Goal: Navigation & Orientation: Find specific page/section

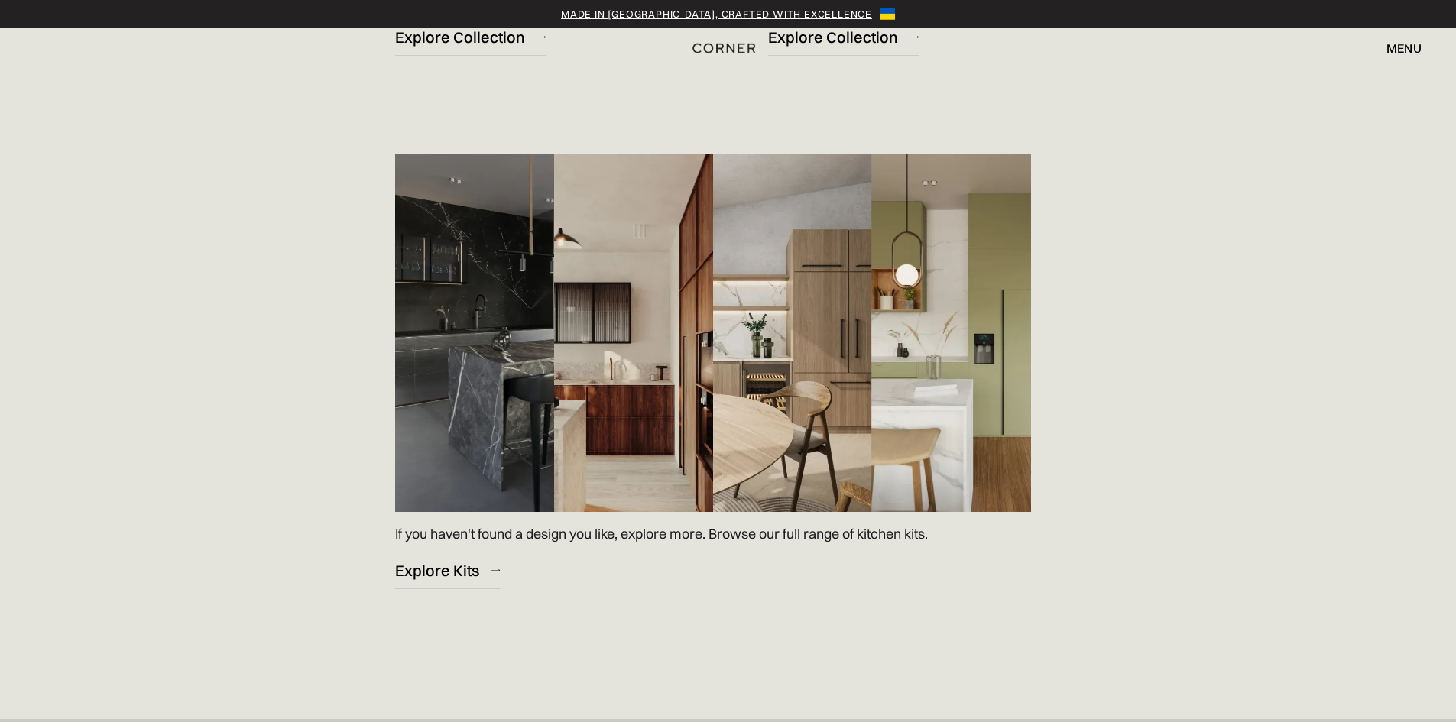
scroll to position [2216, 0]
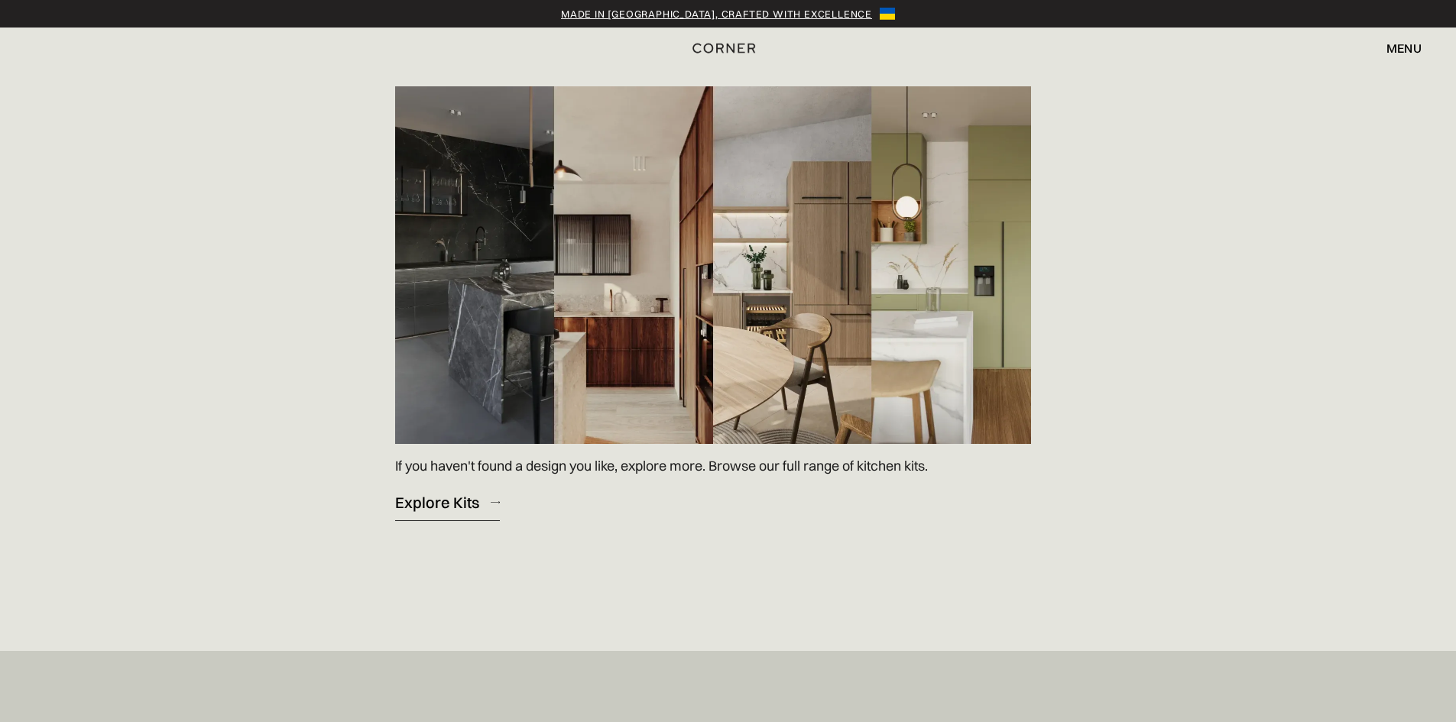
click at [451, 501] on div "Explore Kits" at bounding box center [437, 502] width 84 height 21
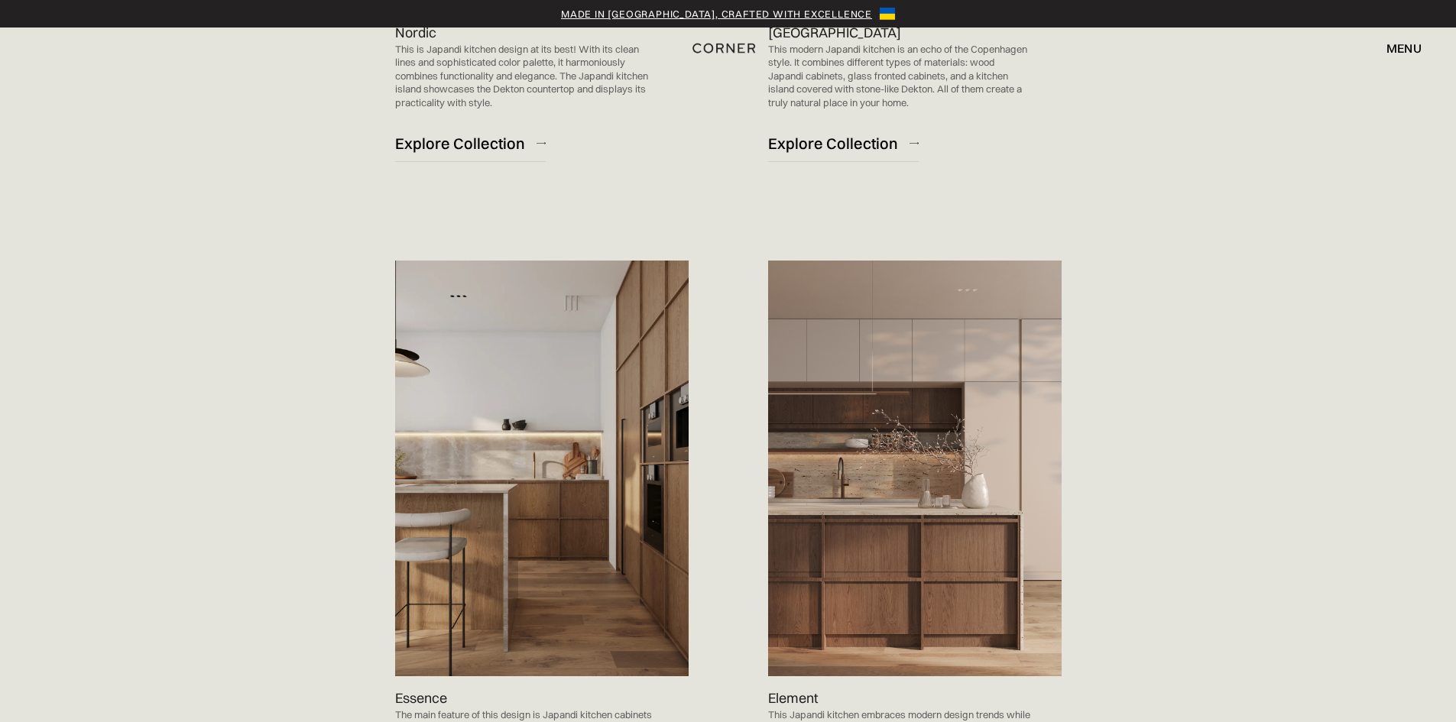
scroll to position [1070, 0]
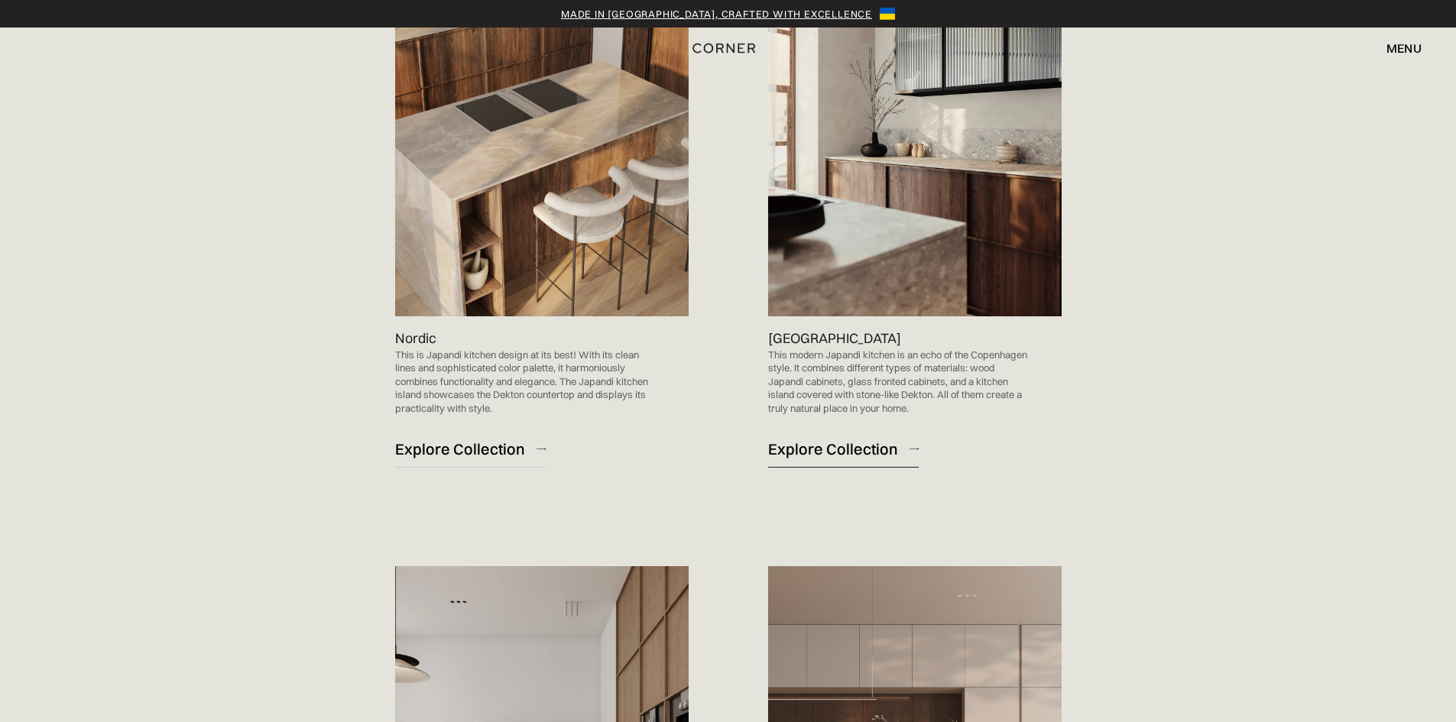
click at [816, 446] on div "Explore Collection" at bounding box center [833, 449] width 130 height 21
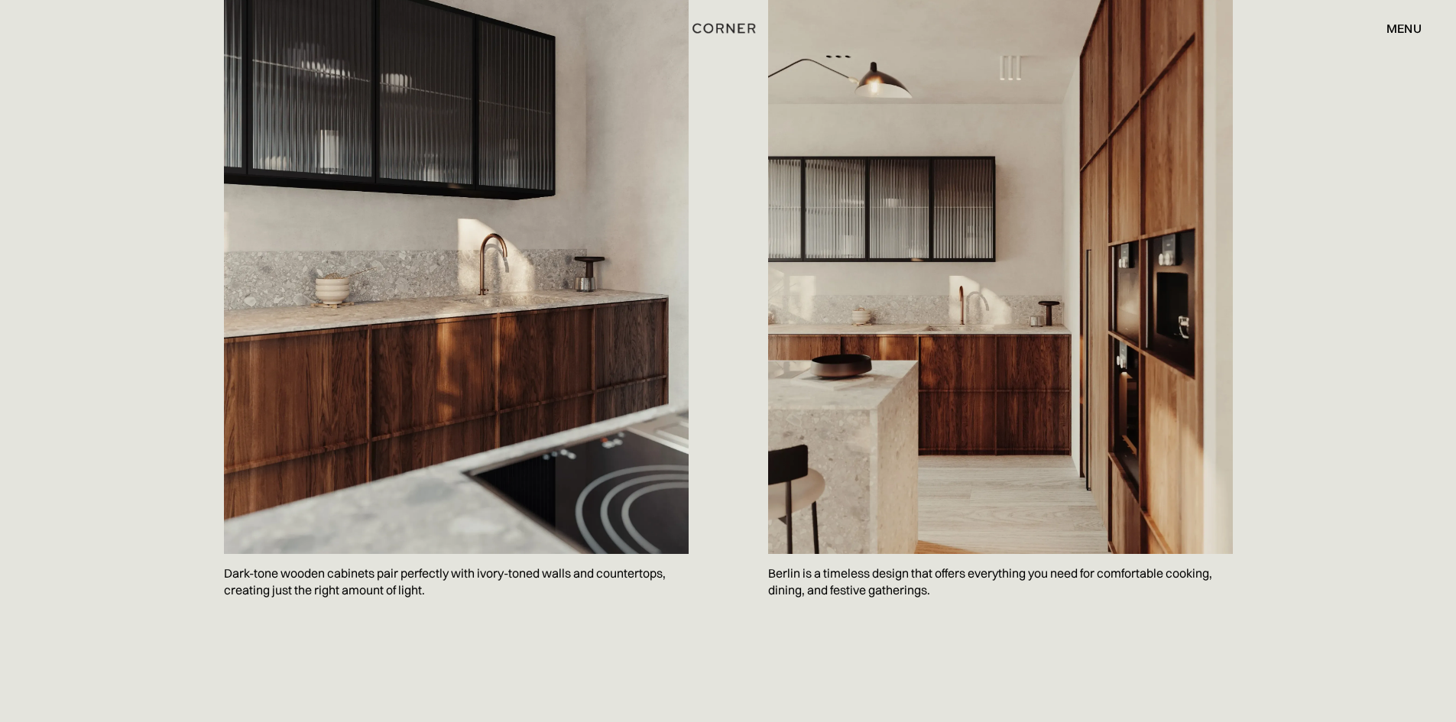
scroll to position [1681, 0]
